Goal: Task Accomplishment & Management: Use online tool/utility

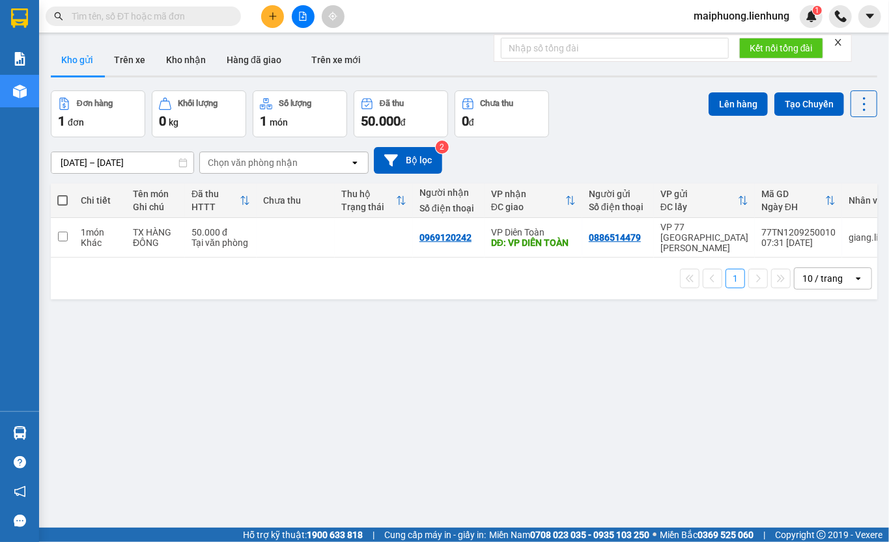
click at [750, 19] on span "maiphuong.lienhung" at bounding box center [741, 16] width 117 height 16
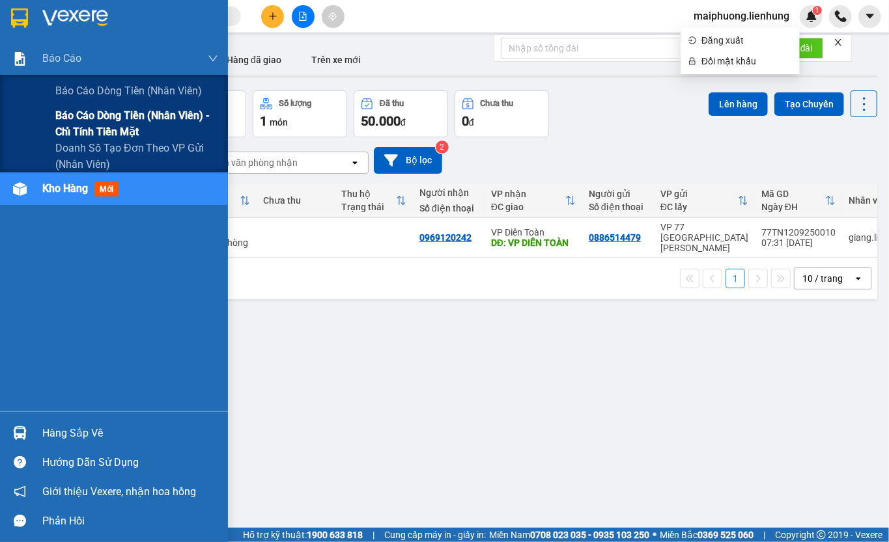
click at [82, 131] on span "Báo cáo dòng tiền (nhân viên) - chỉ tính tiền mặt" at bounding box center [136, 123] width 163 height 33
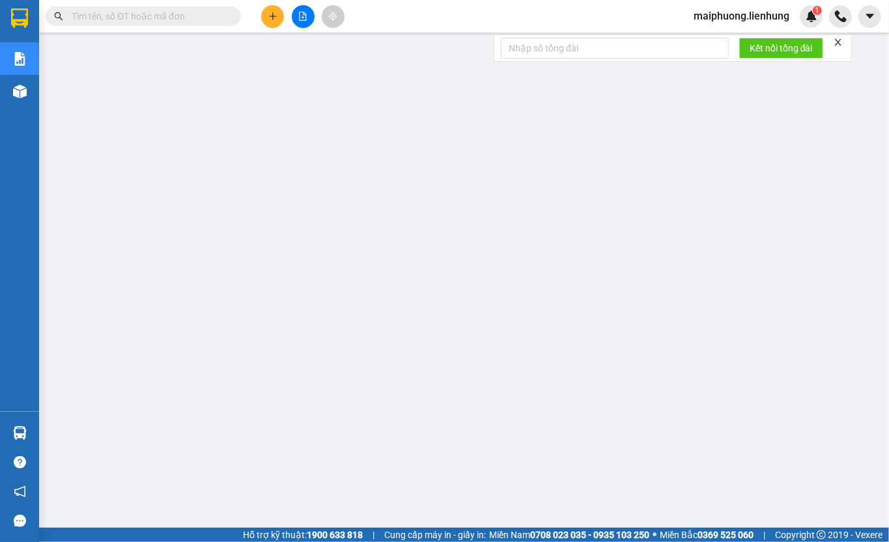
click at [742, 22] on span "maiphuong.lienhung" at bounding box center [741, 16] width 117 height 16
click at [727, 45] on span "Đăng xuất" at bounding box center [746, 40] width 91 height 14
